Goal: Information Seeking & Learning: Learn about a topic

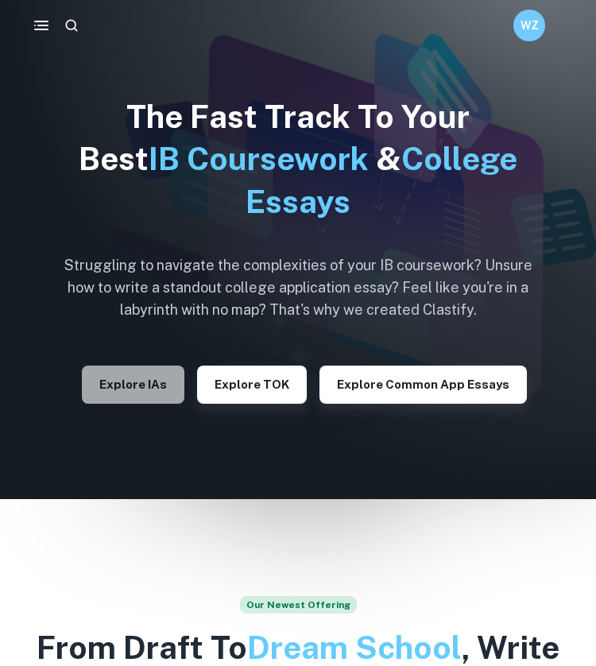
click at [165, 371] on button "Explore IAs" at bounding box center [133, 385] width 103 height 38
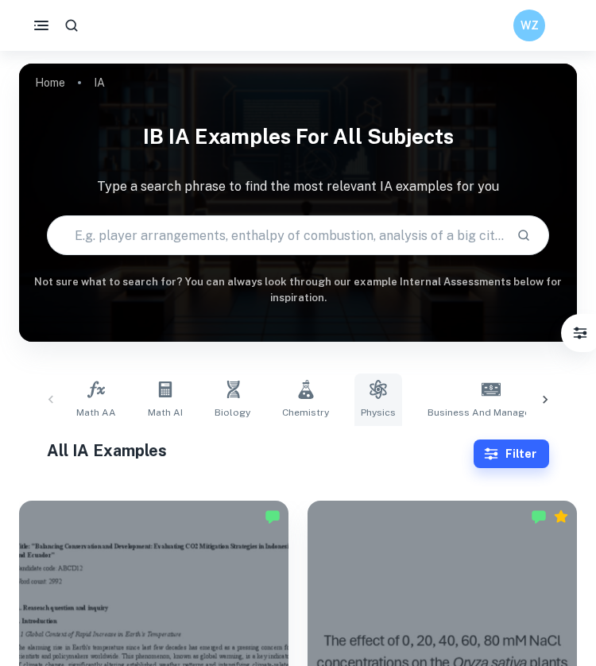
click at [370, 387] on icon at bounding box center [378, 389] width 17 height 19
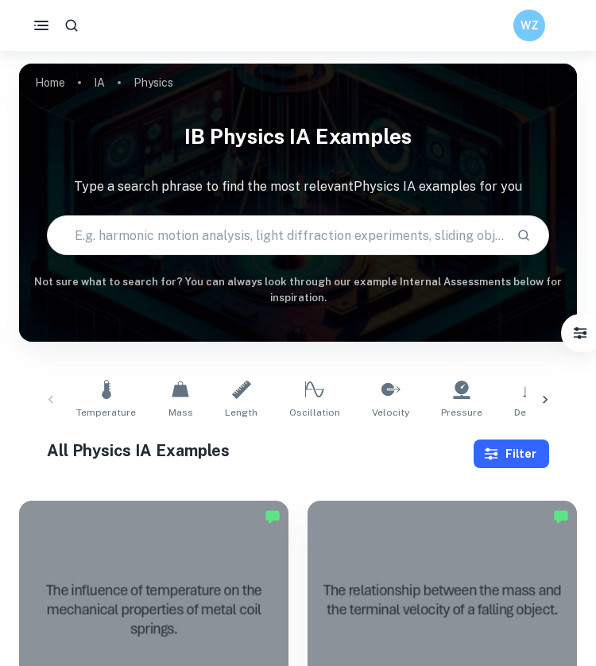
click at [483, 448] on button "Filter" at bounding box center [512, 454] width 76 height 29
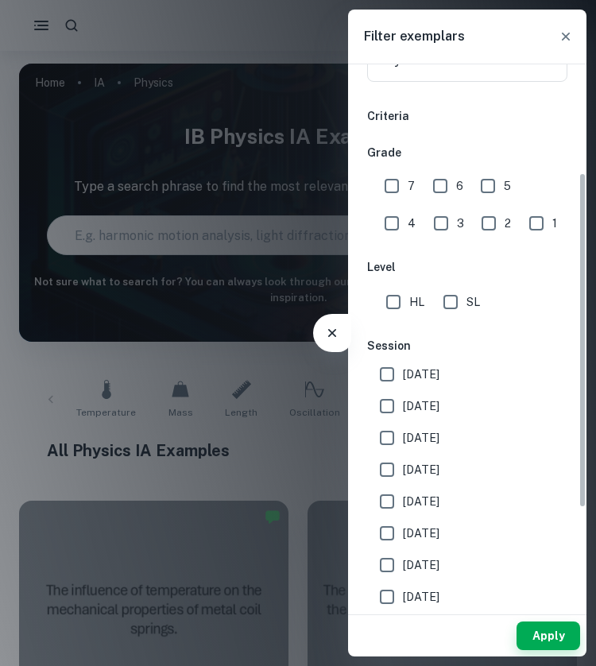
scroll to position [269, 0]
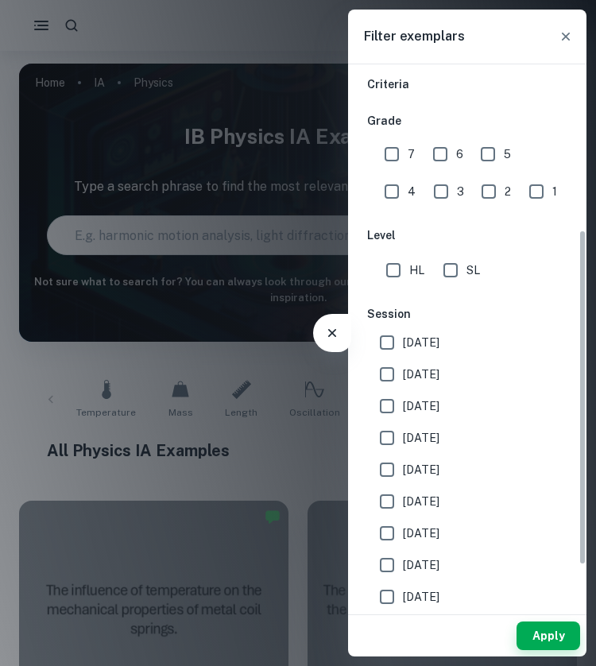
click at [388, 163] on input "7" at bounding box center [392, 154] width 32 height 32
checkbox input "true"
click at [378, 387] on input "[DATE]" at bounding box center [387, 375] width 32 height 32
checkbox input "true"
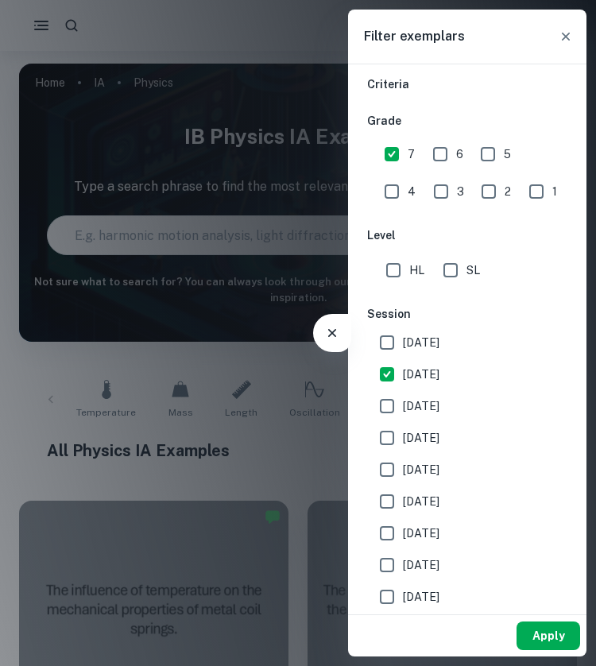
click at [542, 627] on button "Apply" at bounding box center [549, 636] width 64 height 29
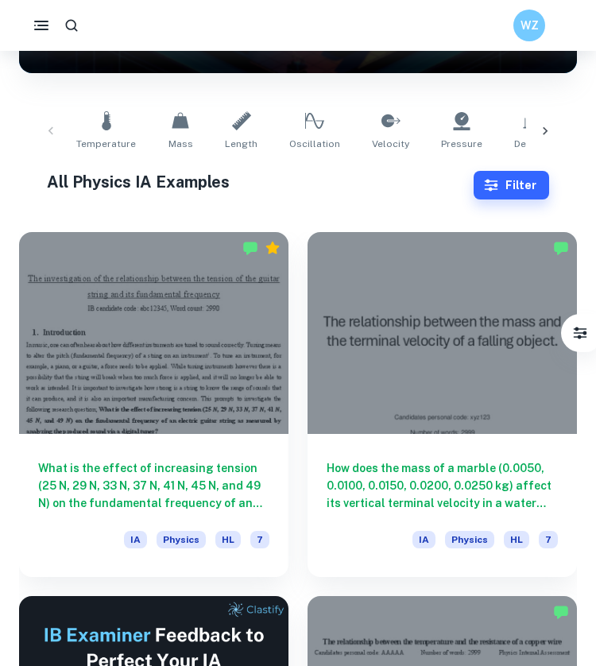
scroll to position [311, 0]
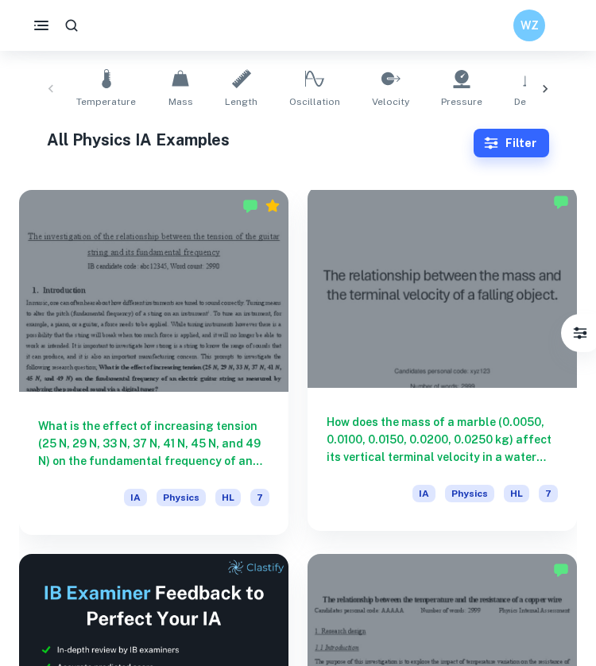
click at [426, 386] on div at bounding box center [443, 287] width 270 height 202
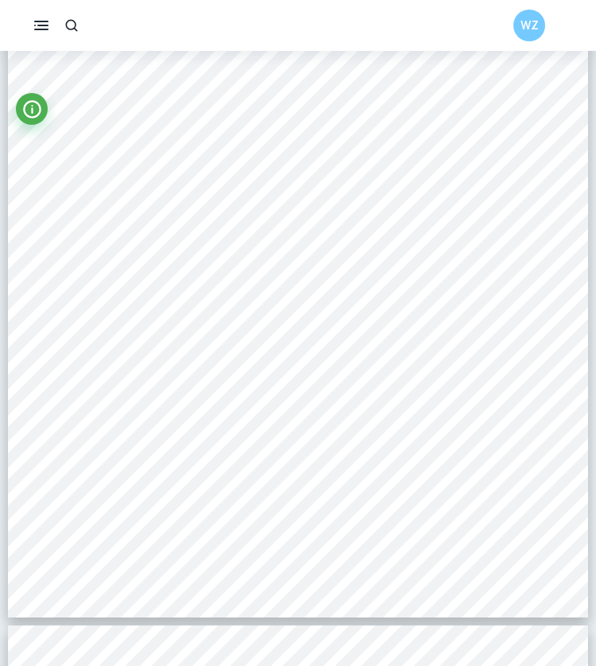
scroll to position [12208, 1]
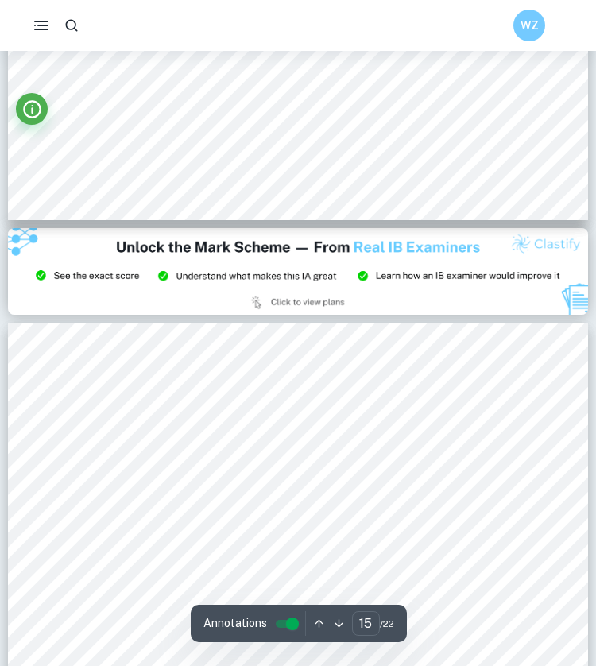
type input "14"
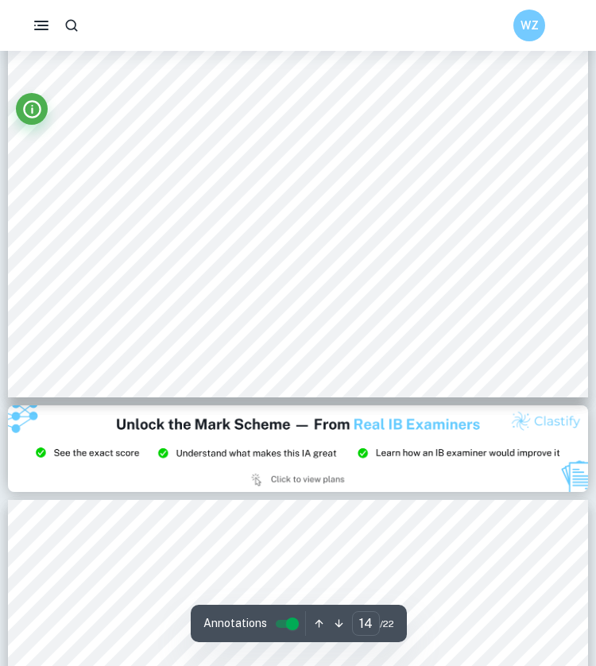
scroll to position [11554, 0]
